Goal: Complete application form

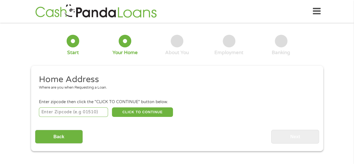
click at [50, 114] on input "number" at bounding box center [73, 112] width 69 height 10
type input "07010"
select select "[US_STATE]"
click at [131, 115] on button "CLICK TO CONTINUE" at bounding box center [142, 112] width 61 height 10
type input "07010"
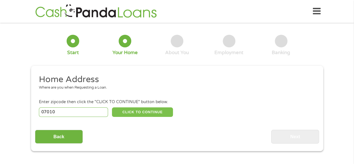
type input "Cliffside Park"
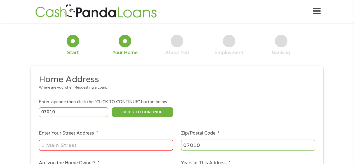
click at [72, 144] on input "Enter Your Street Address *" at bounding box center [106, 144] width 134 height 11
type input "314 Palisade Avenue, APT B1"
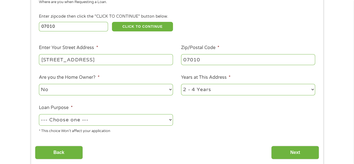
scroll to position [93, 0]
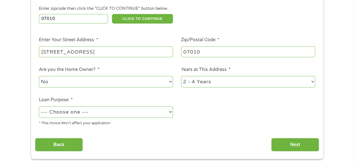
click at [68, 115] on select "--- Choose one --- Pay Bills Debt Consolidation Home Improvement Major Purchase…" at bounding box center [106, 111] width 134 height 11
select select "paybills"
click at [39, 106] on select "--- Choose one --- Pay Bills Debt Consolidation Home Improvement Major Purchase…" at bounding box center [106, 111] width 134 height 11
click at [63, 146] on input "Back" at bounding box center [59, 145] width 48 height 14
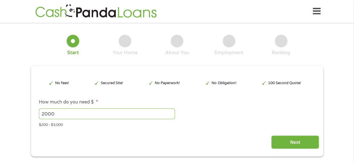
scroll to position [0, 0]
click at [286, 144] on input "Next" at bounding box center [295, 142] width 48 height 14
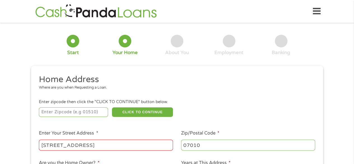
scroll to position [2, 2]
click at [71, 114] on input "number" at bounding box center [73, 112] width 69 height 10
type input "07010"
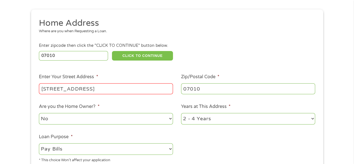
scroll to position [93, 0]
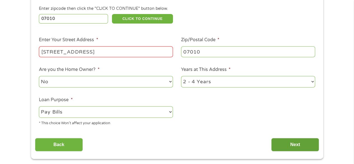
click at [288, 145] on input "Next" at bounding box center [295, 145] width 48 height 14
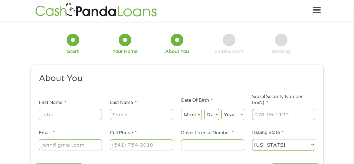
scroll to position [0, 0]
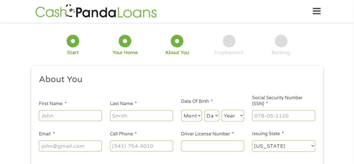
click at [54, 116] on input "First Name *" at bounding box center [70, 115] width 63 height 11
type input "Caryn"
type input "Gilbert"
type input "musicismetoo@gmail.com"
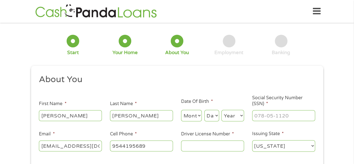
type input "(954) 419-5689"
click at [189, 116] on select "Month 1 2 3 4 5 6 7 8 9 10 11 12" at bounding box center [191, 115] width 21 height 11
select select "5"
click at [181, 110] on select "Month 1 2 3 4 5 6 7 8 9 10 11 12" at bounding box center [191, 115] width 21 height 11
click at [212, 118] on select "Day 1 2 3 4 5 6 7 8 9 10 11 12 13 14 15 16 17 18 19 20 21 22 23 24 25 26 27 28 …" at bounding box center [211, 115] width 15 height 11
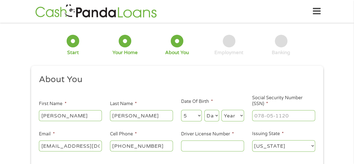
select select "12"
click at [204, 110] on select "Day 1 2 3 4 5 6 7 8 9 10 11 12 13 14 15 16 17 18 19 20 21 22 23 24 25 26 27 28 …" at bounding box center [211, 115] width 15 height 11
click at [232, 116] on select "Year 2007 2006 2005 2004 2003 2002 2001 2000 1999 1998 1997 1996 1995 1994 1993…" at bounding box center [232, 115] width 23 height 11
select select "1949"
click at [221, 110] on select "Year 2007 2006 2005 2004 2003 2002 2001 2000 1999 1998 1997 1996 1995 1994 1993…" at bounding box center [232, 115] width 23 height 11
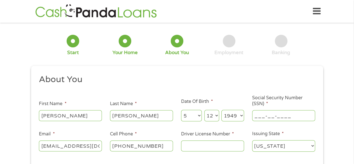
click at [260, 119] on input "___-__-____" at bounding box center [283, 115] width 63 height 11
type input "155-40-5853"
click at [115, 148] on input "(954) 419-5689" at bounding box center [141, 145] width 63 height 11
click at [115, 147] on input "(954) 419-5689" at bounding box center [141, 145] width 63 height 11
type input "(551) 206-7132"
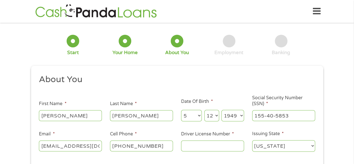
click at [190, 148] on input "Driver License Number *" at bounding box center [212, 145] width 63 height 11
type input "G42971146255492"
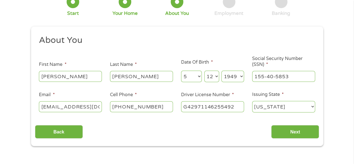
scroll to position [93, 0]
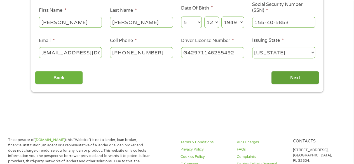
click at [309, 76] on input "Next" at bounding box center [295, 78] width 48 height 14
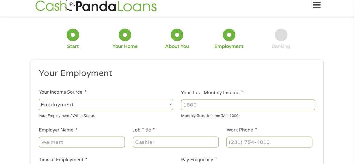
scroll to position [0, 0]
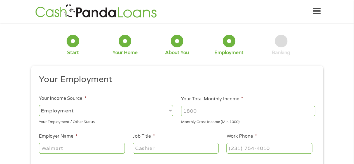
click at [197, 112] on input "Your Total Monthly Income *" at bounding box center [248, 111] width 134 height 11
type input "6678"
click at [59, 147] on input "Employer Name *" at bounding box center [82, 148] width 86 height 11
type input "Fort Lee Board of Ed"
click at [139, 151] on input "Job Title *" at bounding box center [176, 148] width 86 height 11
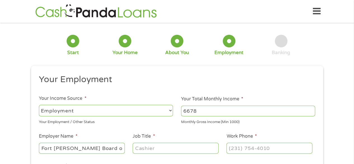
click at [139, 152] on input "Job Title *" at bounding box center [176, 148] width 86 height 11
type input "Paraprofessional"
click at [232, 151] on input "(___) ___-____" at bounding box center [270, 148] width 86 height 11
type input "(201) 585-2612"
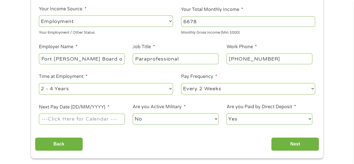
scroll to position [93, 0]
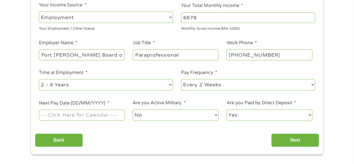
click at [68, 86] on select "--- Choose one --- 1 Year or less 1 - 2 Years 2 - 4 Years Over 4 Years" at bounding box center [106, 84] width 134 height 11
select select "60months"
click at [39, 79] on select "--- Choose one --- 1 Year or less 1 - 2 Years 2 - 4 Years Over 4 Years" at bounding box center [106, 84] width 134 height 11
click at [193, 87] on select "--- Choose one --- Every 2 Weeks Every Week Monthly Semi-Monthly" at bounding box center [248, 84] width 134 height 11
select select "semimonthly"
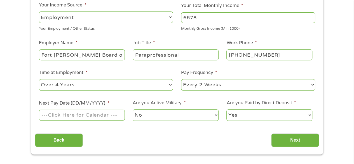
click at [181, 79] on select "--- Choose one --- Every 2 Weeks Every Week Monthly Semi-Monthly" at bounding box center [248, 84] width 134 height 11
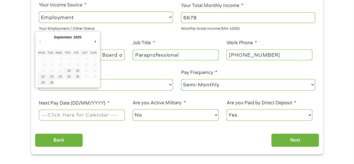
click at [102, 116] on input "Next Pay Date (DD/MM/YYYY) *" at bounding box center [82, 114] width 86 height 11
type input "30/09/2025"
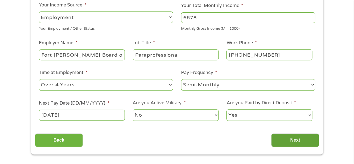
click at [292, 138] on input "Next" at bounding box center [295, 140] width 48 height 14
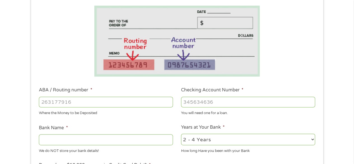
click at [70, 102] on input "ABA / Routing number *" at bounding box center [106, 102] width 134 height 11
type input "031201320"
click at [190, 105] on input "Checking Account Number *" at bounding box center [248, 102] width 134 height 11
type input "4463977004"
click at [71, 143] on input "Bank Name *" at bounding box center [106, 139] width 134 height 11
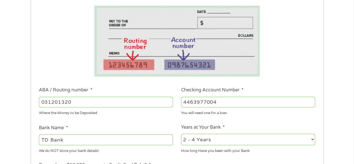
type input "TD Bank"
click at [199, 143] on select "2 - 4 Years 6 - 12 Months 1 - 2 Years Over 4 Years" at bounding box center [248, 139] width 134 height 11
select select "60months"
click at [181, 134] on select "2 - 4 Years 6 - 12 Months 1 - 2 Years Over 4 Years" at bounding box center [248, 139] width 134 height 11
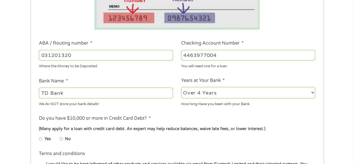
click at [62, 138] on input "No" at bounding box center [61, 138] width 3 height 9
radio input "true"
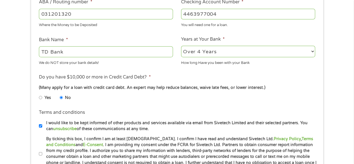
scroll to position [186, 0]
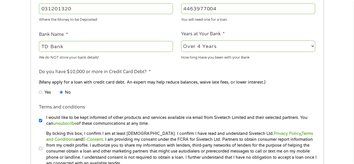
click at [40, 147] on input "By ticking this box, I confirm I am at least 18 years old. I confirm I have rea…" at bounding box center [40, 148] width 3 height 9
checkbox input "true"
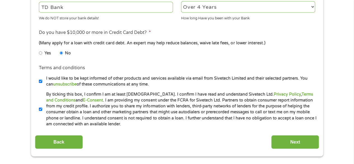
scroll to position [233, 0]
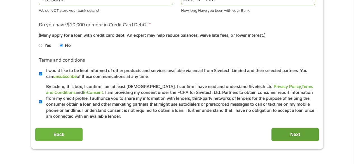
click at [284, 134] on input "Next" at bounding box center [295, 134] width 48 height 14
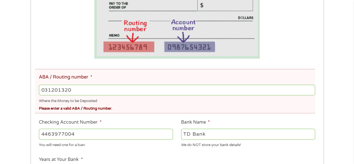
scroll to position [140, 0]
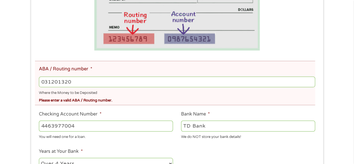
click at [68, 82] on input "031201320" at bounding box center [177, 81] width 276 height 11
type input "031201360"
type input "TD BANK NA"
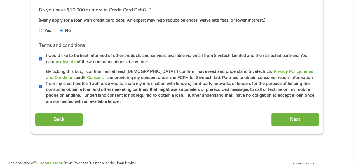
scroll to position [326, 0]
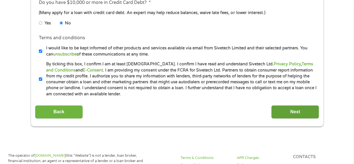
type input "031201360"
click at [287, 113] on input "Next" at bounding box center [295, 112] width 48 height 14
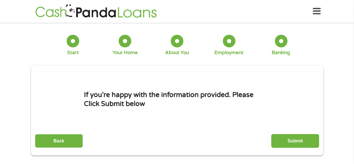
scroll to position [0, 0]
click at [303, 142] on input "Submit" at bounding box center [295, 141] width 48 height 14
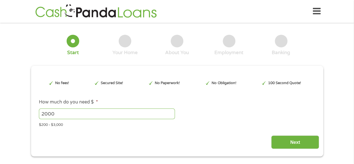
type input "EAIaIQobChMI6cbciNPgjwMV-2JHAR2M2RxgEAAYAyAAEgKSdvD_BwE"
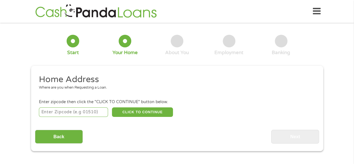
click at [76, 112] on input "number" at bounding box center [73, 112] width 69 height 10
type input "07010"
click at [320, 10] on header "Home Get Loan Offer How it works FAQs Blog Cash Loans Quick Loans Online Loans …" at bounding box center [177, 11] width 354 height 23
click at [314, 12] on icon at bounding box center [317, 11] width 8 height 14
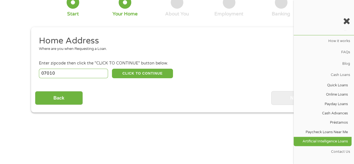
scroll to position [46, 0]
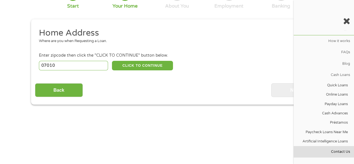
click at [328, 150] on link "Contact Us" at bounding box center [324, 151] width 60 height 11
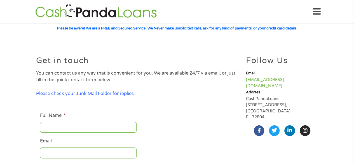
click at [57, 128] on input "Full Name *" at bounding box center [88, 127] width 97 height 11
type input "Caryn B Gilbert"
type input "musicismetoo@gmail.com"
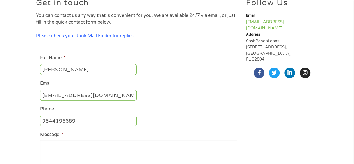
scroll to position [93, 0]
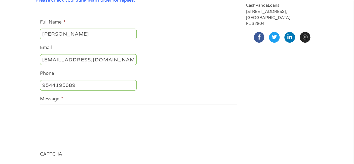
click at [43, 86] on input "9544195689" at bounding box center [88, 85] width 97 height 11
type input "5512067132"
click at [59, 111] on textarea "Message *" at bounding box center [138, 124] width 197 height 40
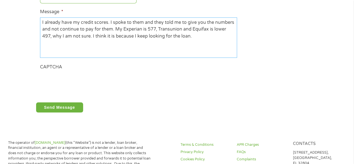
scroll to position [186, 0]
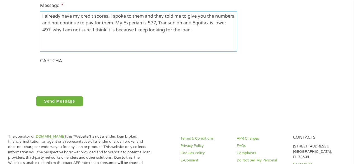
type textarea "I already have my credit scores. I spoke to them and they told me to give you t…"
click at [56, 104] on input "Send Message" at bounding box center [59, 101] width 47 height 10
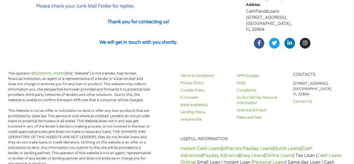
scroll to position [78, 0]
